Goal: Task Accomplishment & Management: Manage account settings

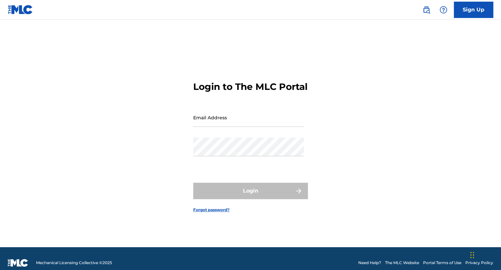
click at [229, 127] on input "Email Address" at bounding box center [248, 117] width 111 height 19
type input "[EMAIL_ADDRESS][DOMAIN_NAME]"
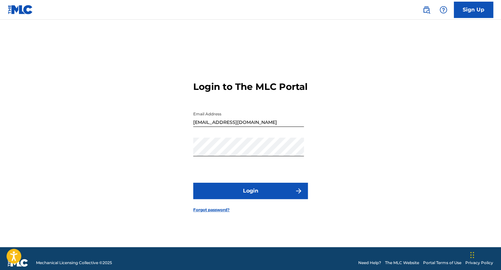
click at [222, 195] on button "Login" at bounding box center [250, 191] width 115 height 16
